Goal: Information Seeking & Learning: Learn about a topic

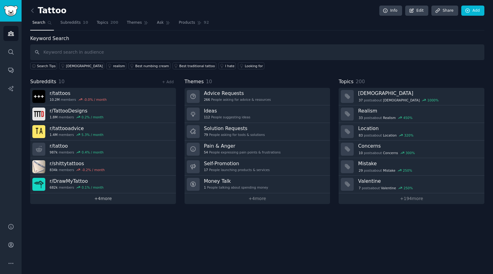
click at [100, 199] on link "+ 4 more" at bounding box center [103, 198] width 146 height 11
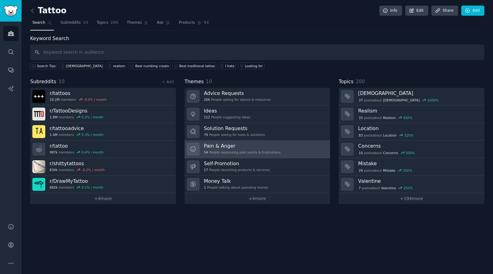
click at [229, 148] on h3 "Pain & Anger" at bounding box center [242, 146] width 77 height 6
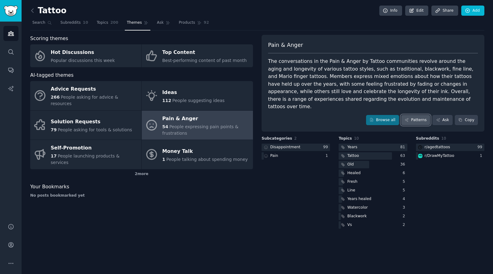
click at [418, 115] on link "Patterns" at bounding box center [415, 120] width 29 height 10
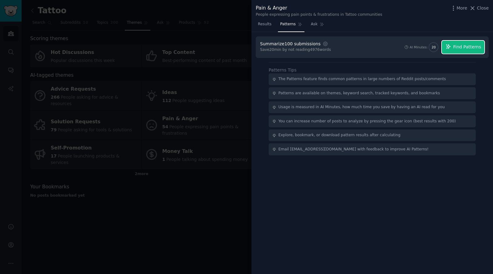
click at [462, 46] on span "Find Patterns" at bounding box center [467, 47] width 28 height 6
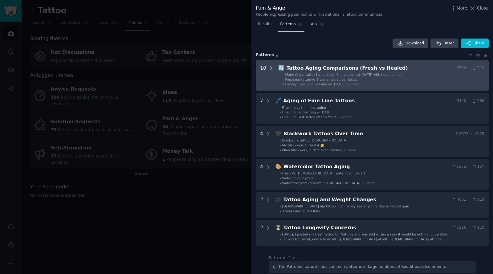
click at [309, 79] on span "Fresh ear tattoo vs 3 years healed ear tattoo" at bounding box center [321, 80] width 72 height 4
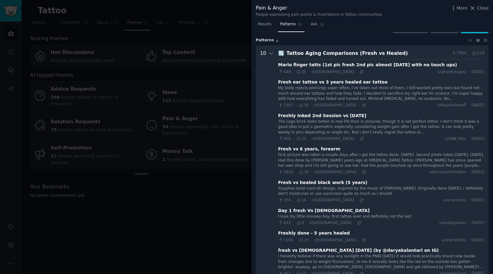
scroll to position [28, 0]
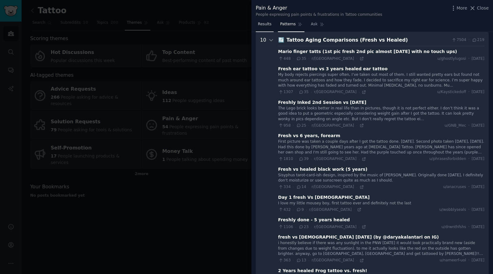
click at [265, 25] on span "Results" at bounding box center [265, 25] width 14 height 6
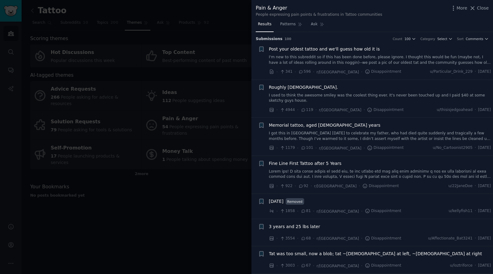
click at [198, 219] on div at bounding box center [246, 137] width 493 height 274
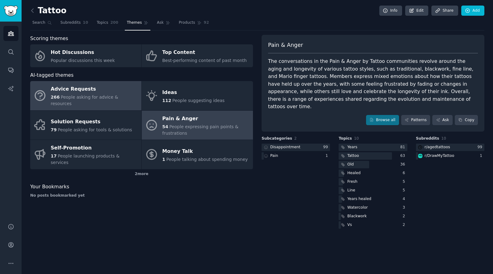
click at [84, 97] on span "People asking for advice & resources" at bounding box center [84, 100] width 67 height 11
